Goal: Task Accomplishment & Management: Manage account settings

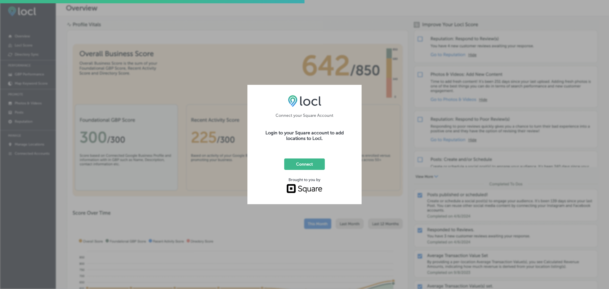
click at [148, 205] on div "Connect your Square Account Login to your Square account to add locations to Lo…" at bounding box center [304, 144] width 609 height 289
click at [139, 214] on div "Connect your Square Account Login to your Square account to add locations to Lo…" at bounding box center [304, 144] width 609 height 289
click at [177, 210] on div "Connect your Square Account Login to your Square account to add locations to Lo…" at bounding box center [304, 144] width 609 height 289
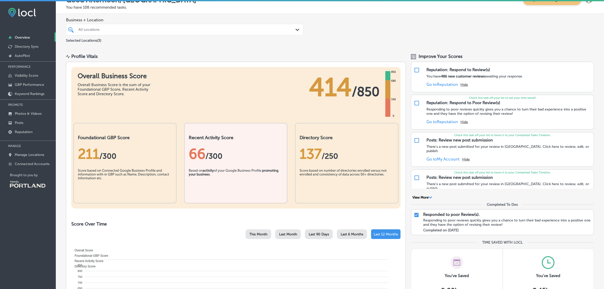
scroll to position [11, 0]
click at [37, 166] on p "Connected Accounts" at bounding box center [32, 164] width 35 height 4
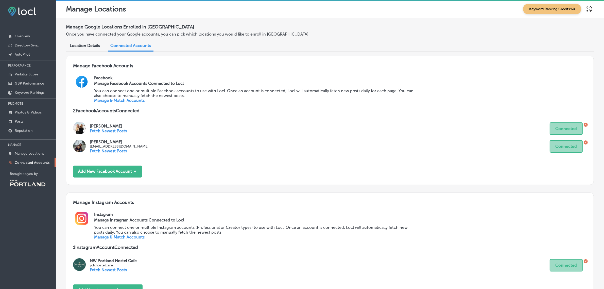
scroll to position [57, 0]
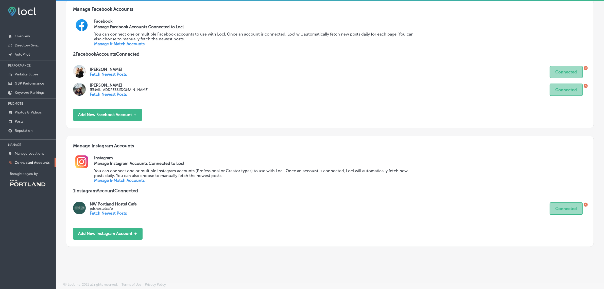
click at [132, 181] on link "Manage & Match Accounts" at bounding box center [119, 180] width 50 height 5
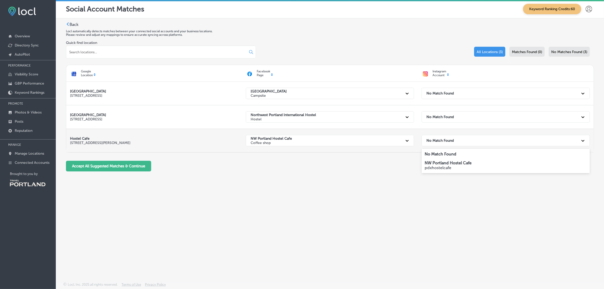
click at [456, 140] on div "No Match Found" at bounding box center [501, 140] width 154 height 10
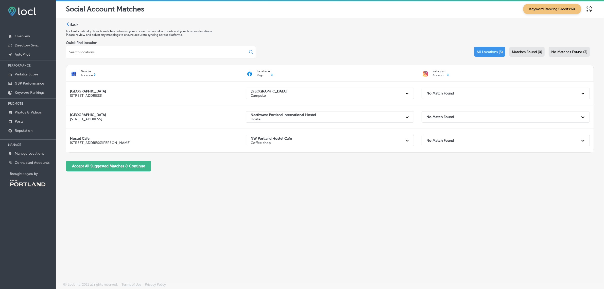
click at [389, 202] on div "Back Locl automatically detects matches between your connected social accounts …" at bounding box center [330, 138] width 548 height 240
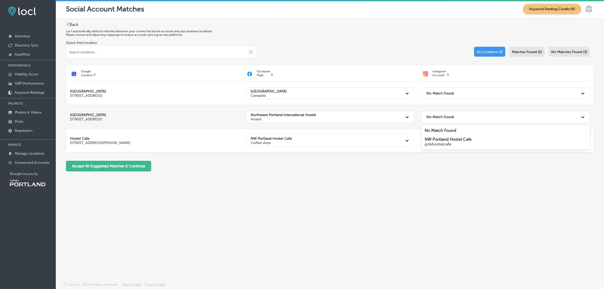
click at [460, 116] on div "No Match Found" at bounding box center [501, 117] width 154 height 10
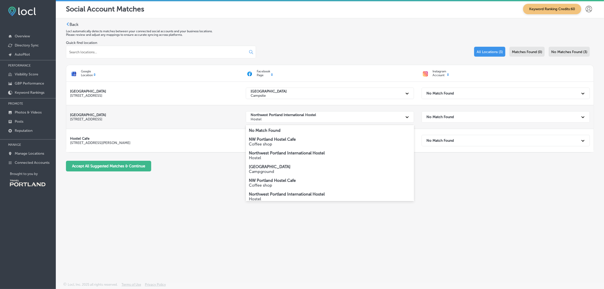
scroll to position [6, 0]
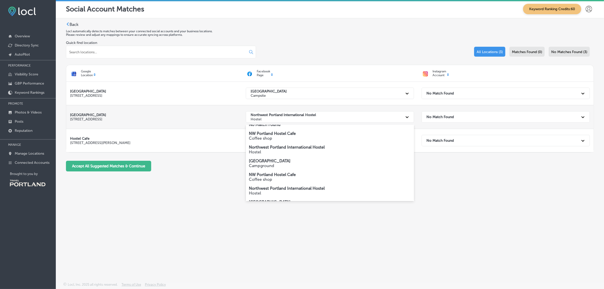
click at [287, 120] on p "Hostel" at bounding box center [283, 119] width 65 height 4
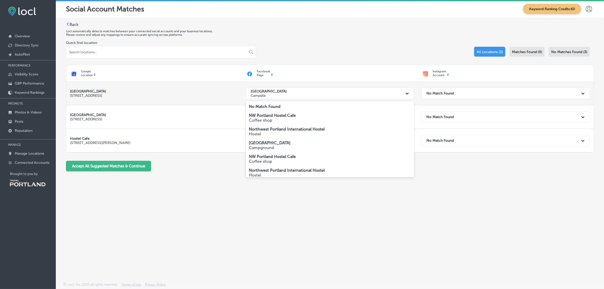
click at [309, 91] on div "Zigzag Mountain Farm Campsite" at bounding box center [325, 93] width 154 height 10
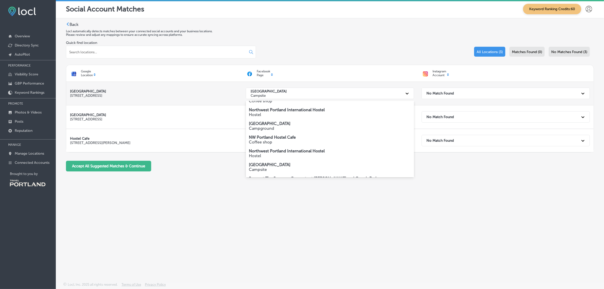
click at [497, 93] on div "No Match Found" at bounding box center [501, 93] width 154 height 10
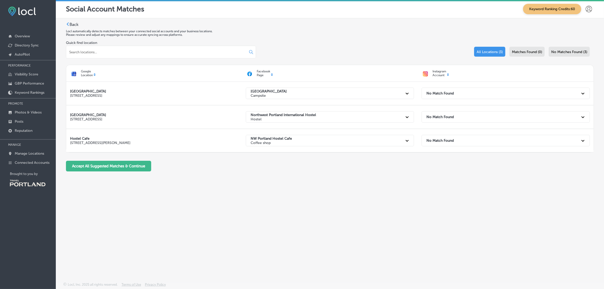
click at [428, 180] on div "Back Locl automatically detects matches between your connected social accounts …" at bounding box center [330, 138] width 548 height 240
click at [71, 25] on label "Back" at bounding box center [74, 24] width 9 height 5
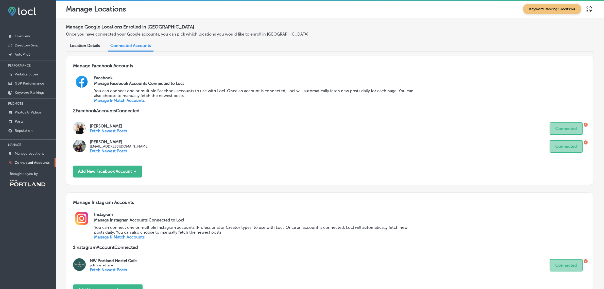
scroll to position [57, 0]
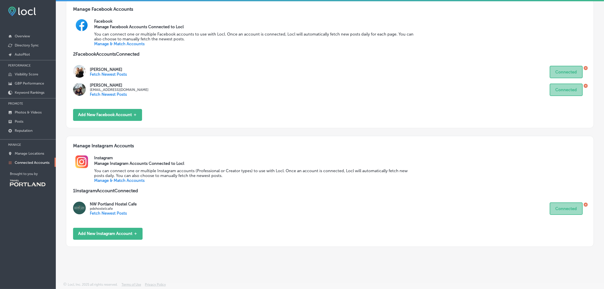
click at [108, 180] on link "Manage & Match Accounts" at bounding box center [119, 180] width 50 height 5
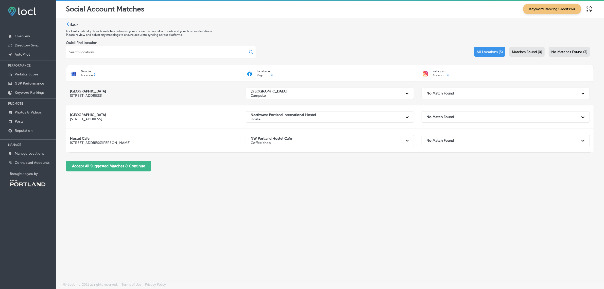
click at [442, 90] on div "No Match Found" at bounding box center [501, 93] width 154 height 10
click at [368, 203] on div "Back Locl automatically detects matches between your connected social accounts …" at bounding box center [330, 138] width 548 height 240
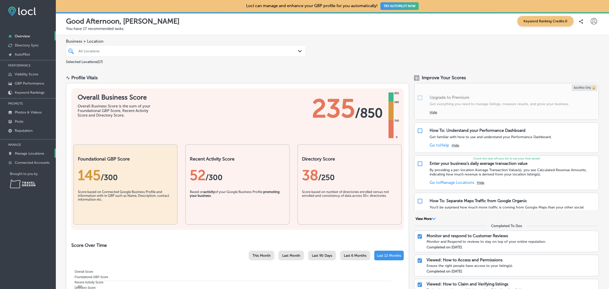
click at [38, 157] on link "Manage Locations" at bounding box center [28, 152] width 56 height 9
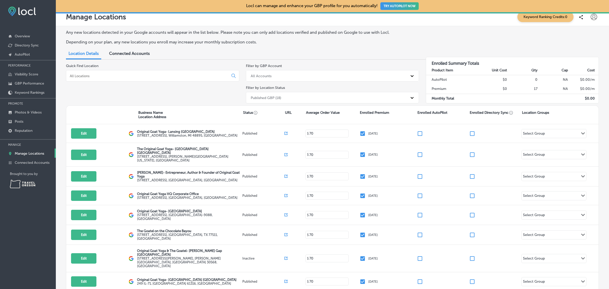
scroll to position [4, 0]
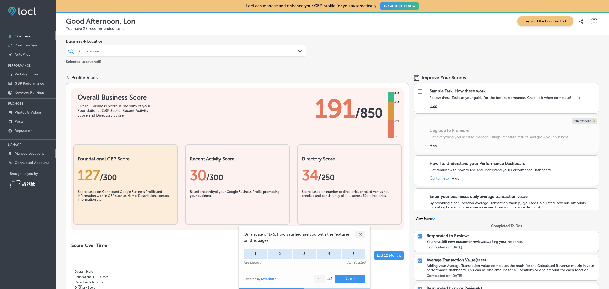
click at [35, 155] on p "Manage Locations" at bounding box center [29, 153] width 29 height 4
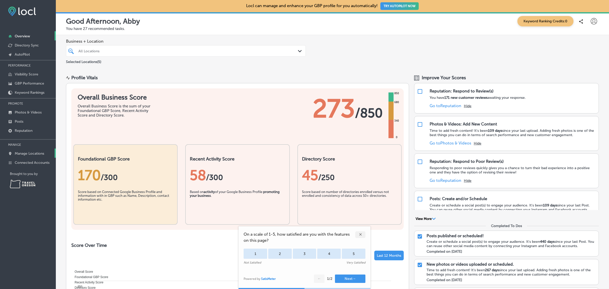
click at [41, 155] on p "Manage Locations" at bounding box center [29, 153] width 29 height 4
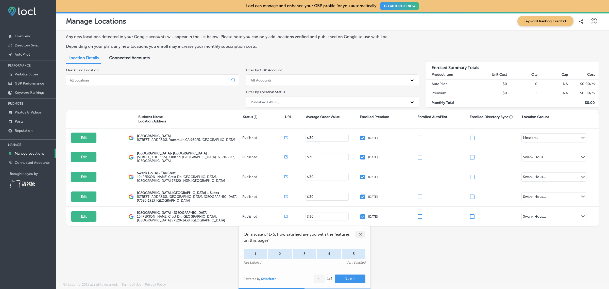
click at [359, 234] on div "✕" at bounding box center [360, 234] width 10 height 7
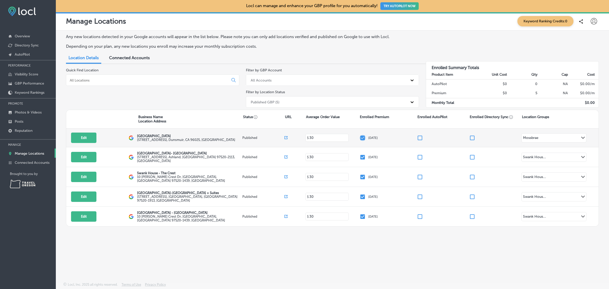
click at [361, 140] on input "checkbox" at bounding box center [362, 138] width 6 height 6
checkbox input "false"
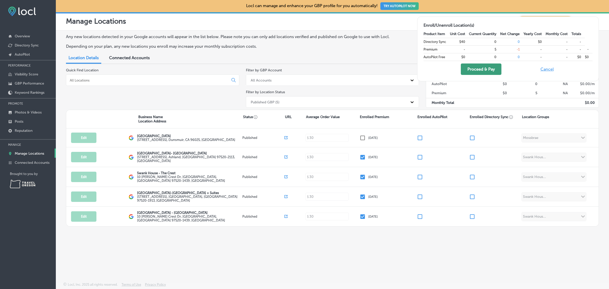
click at [487, 68] on button "Proceed & Pay" at bounding box center [481, 68] width 41 height 11
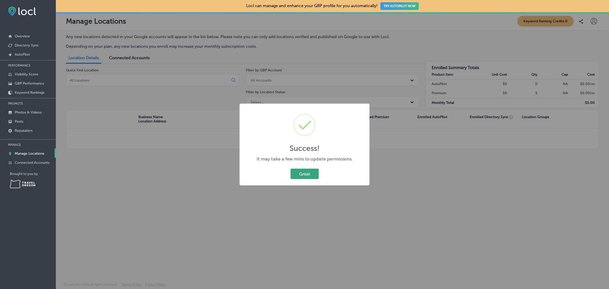
click at [307, 174] on button "Great" at bounding box center [304, 173] width 28 height 10
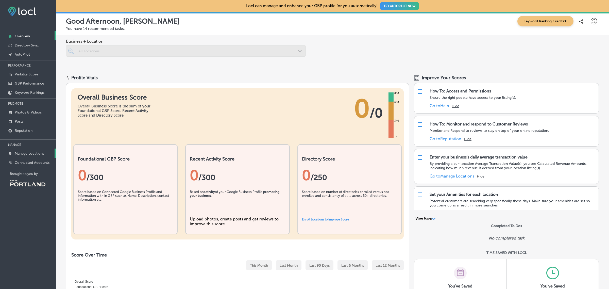
click at [24, 157] on link "Manage Locations" at bounding box center [28, 152] width 56 height 9
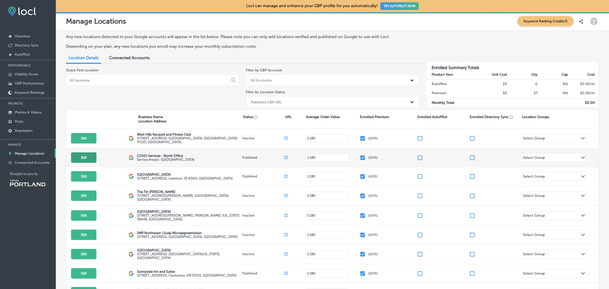
click at [87, 159] on button "Edit" at bounding box center [83, 157] width 25 height 10
select select "US"
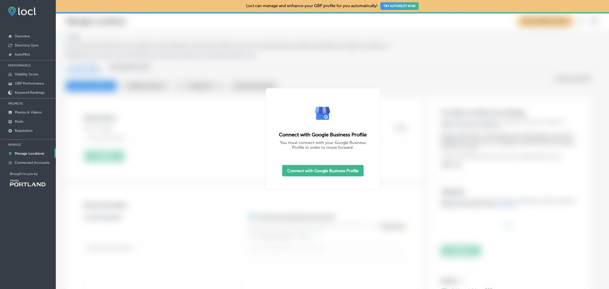
click at [166, 193] on div at bounding box center [304, 144] width 609 height 289
type input "COHO Services - North Office"
click at [40, 152] on link "Manage Locations" at bounding box center [28, 152] width 56 height 9
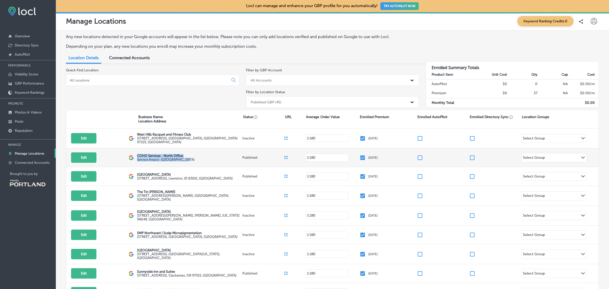
drag, startPoint x: 137, startPoint y: 155, endPoint x: 198, endPoint y: 159, distance: 61.6
click at [198, 159] on div "COHO Services - North Office Service Area(s): United States" at bounding box center [189, 158] width 105 height 8
copy div "COHO Services - North Office Service Area(s): United States"
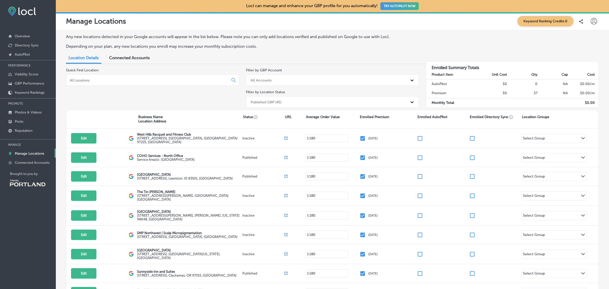
click at [177, 62] on div "Location Details Connected Accounts" at bounding box center [134, 58] width 137 height 11
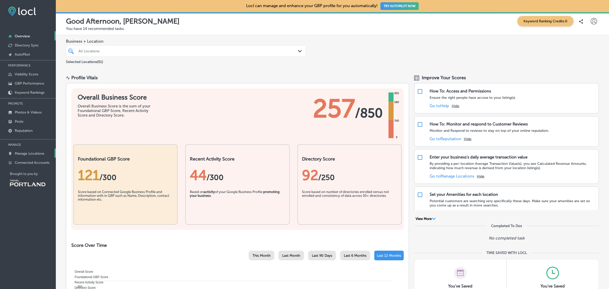
click at [36, 155] on p "Manage Locations" at bounding box center [29, 153] width 29 height 4
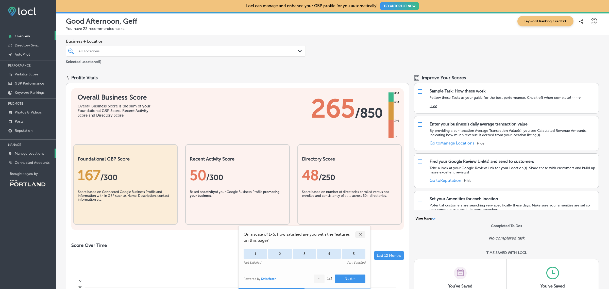
click at [23, 158] on link "Manage Locations" at bounding box center [28, 152] width 56 height 9
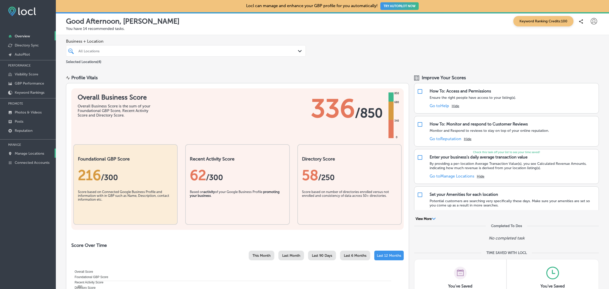
click at [39, 155] on p "Manage Locations" at bounding box center [29, 153] width 29 height 4
